Goal: Transaction & Acquisition: Book appointment/travel/reservation

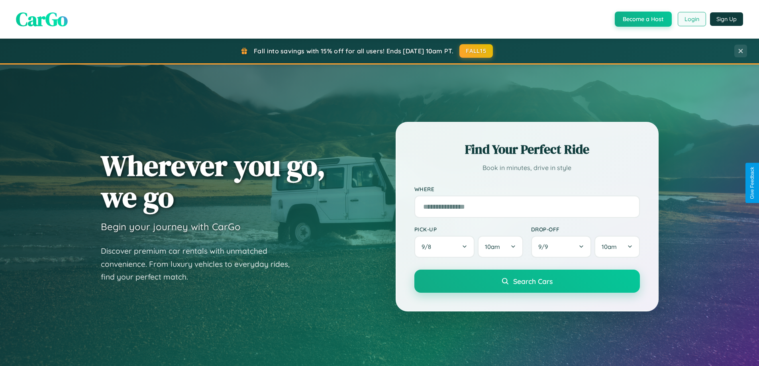
click at [691, 19] on button "Login" at bounding box center [692, 19] width 28 height 14
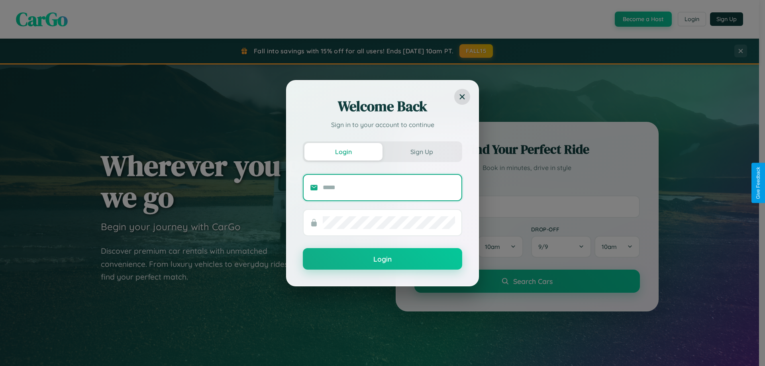
click at [389, 187] on input "text" at bounding box center [389, 187] width 132 height 13
type input "**********"
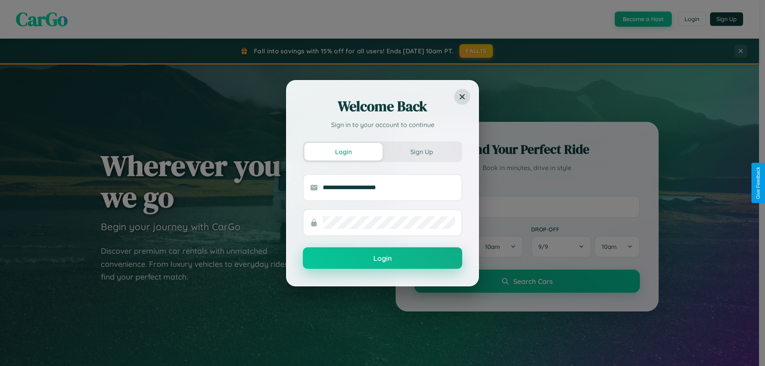
click at [382, 259] on button "Login" at bounding box center [382, 258] width 159 height 22
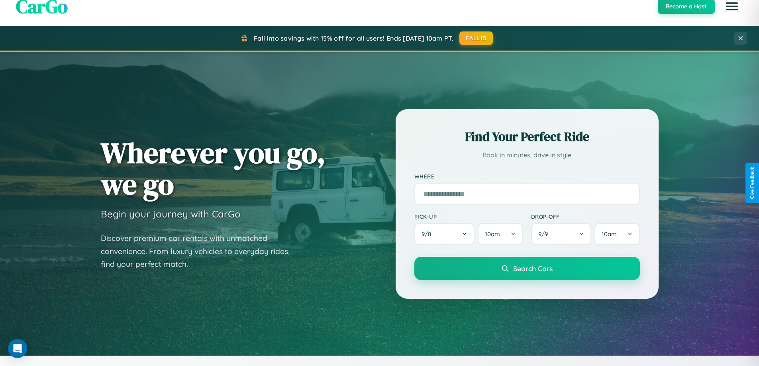
scroll to position [343, 0]
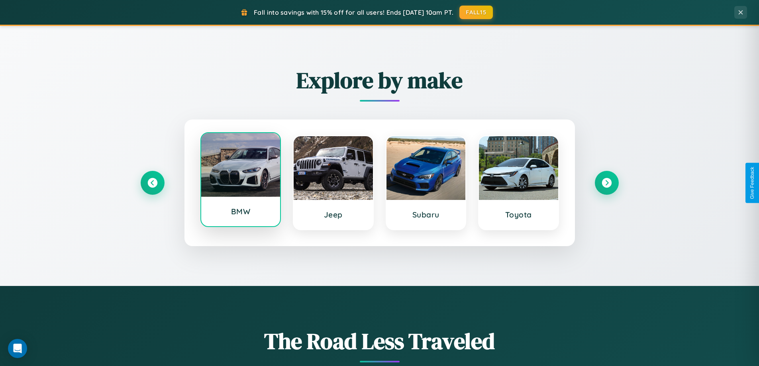
click at [240, 180] on div at bounding box center [240, 165] width 79 height 64
